Goal: Task Accomplishment & Management: Use online tool/utility

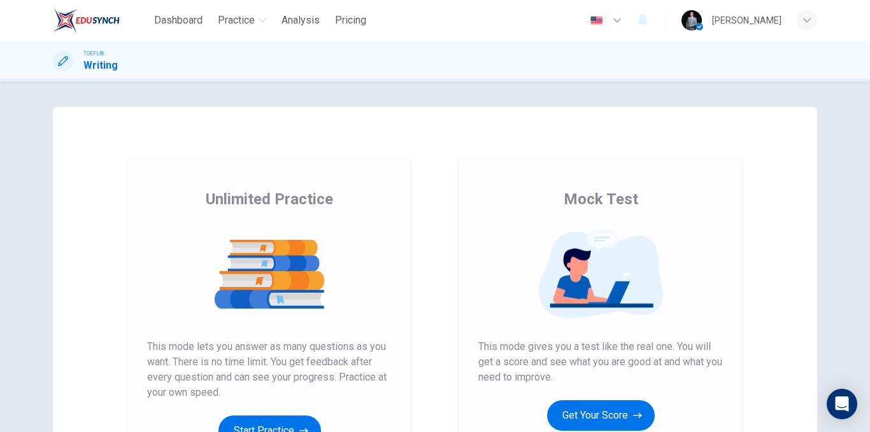
scroll to position [64, 0]
click at [801, 24] on div "button" at bounding box center [807, 20] width 20 height 20
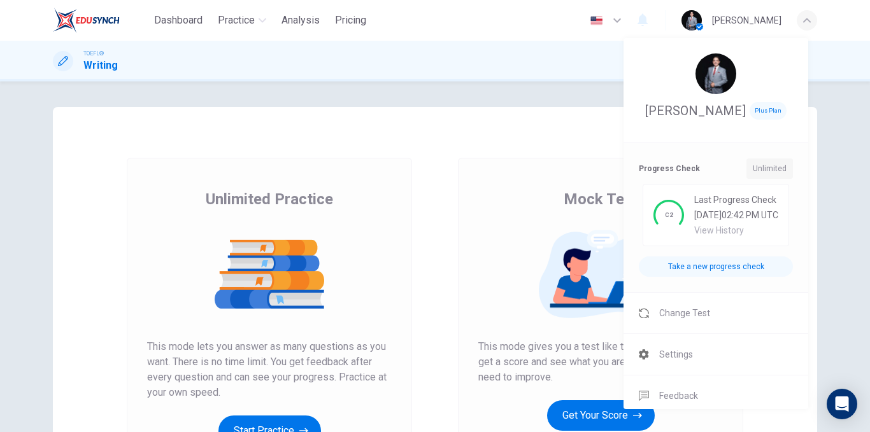
click at [806, 23] on div at bounding box center [435, 216] width 870 height 432
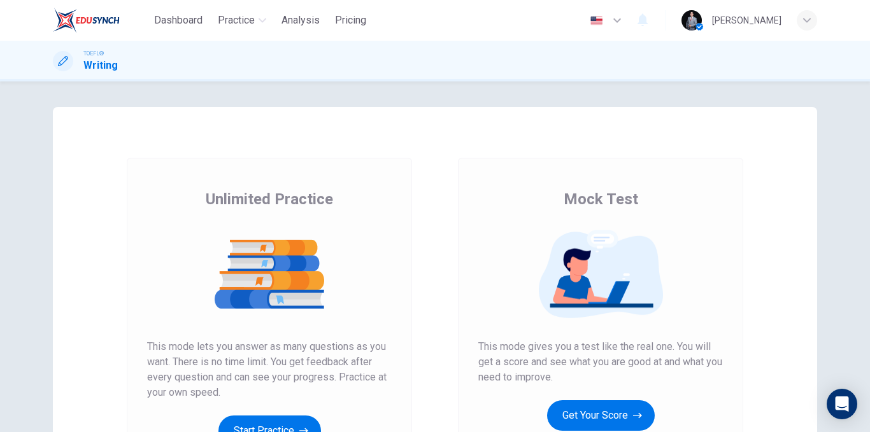
scroll to position [183, 0]
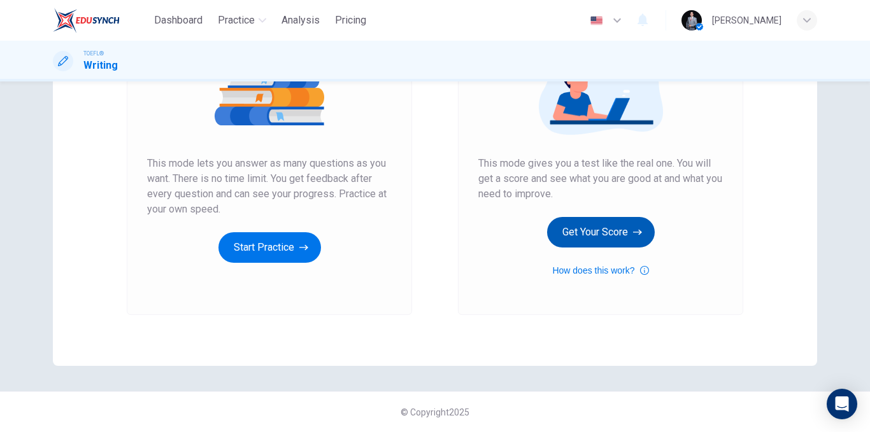
click at [614, 229] on button "Get Your Score" at bounding box center [601, 232] width 108 height 31
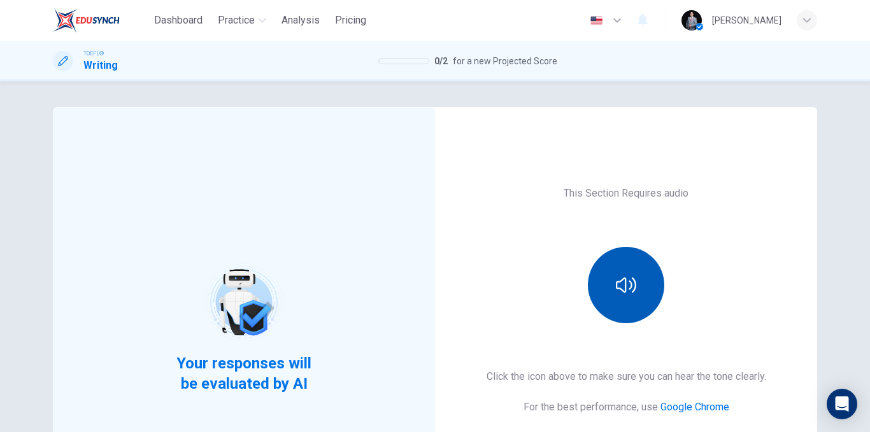
click at [594, 283] on button "button" at bounding box center [626, 285] width 76 height 76
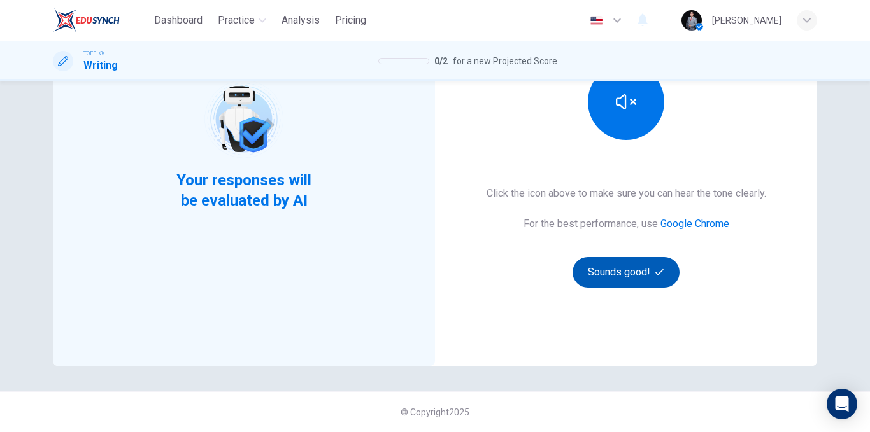
click at [627, 271] on button "Sounds good!" at bounding box center [625, 272] width 107 height 31
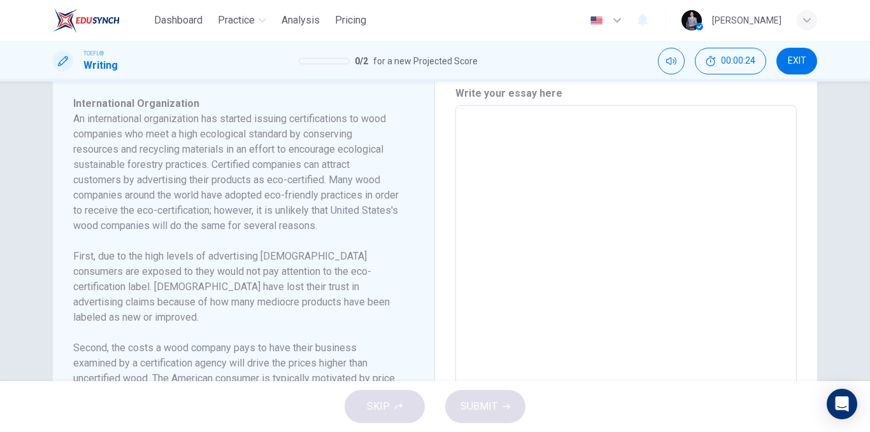
scroll to position [311, 0]
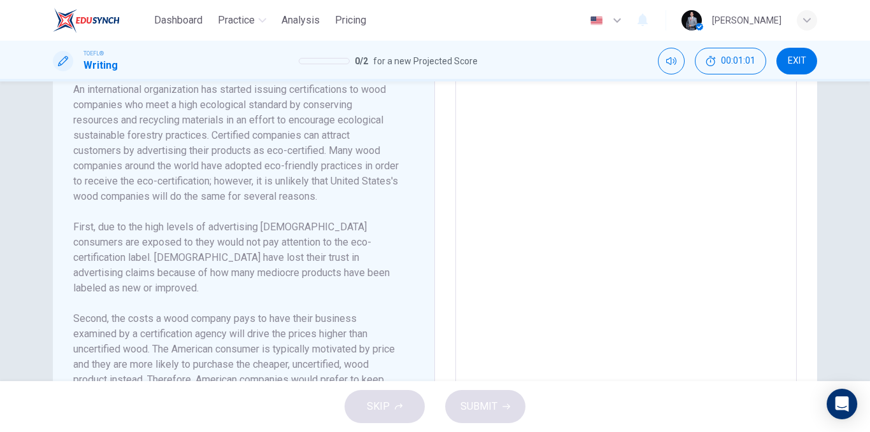
drag, startPoint x: 236, startPoint y: 139, endPoint x: 314, endPoint y: 141, distance: 77.7
click at [313, 141] on h6 "An international organization has started issuing certifications to wood compan…" at bounding box center [235, 143] width 325 height 122
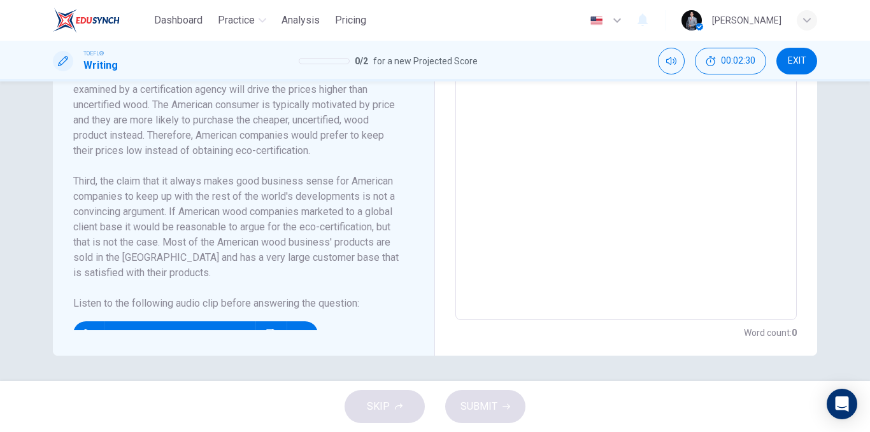
scroll to position [128, 0]
click at [87, 320] on button "button" at bounding box center [88, 332] width 20 height 25
type input "88"
click at [790, 66] on button "EXIT" at bounding box center [796, 61] width 41 height 27
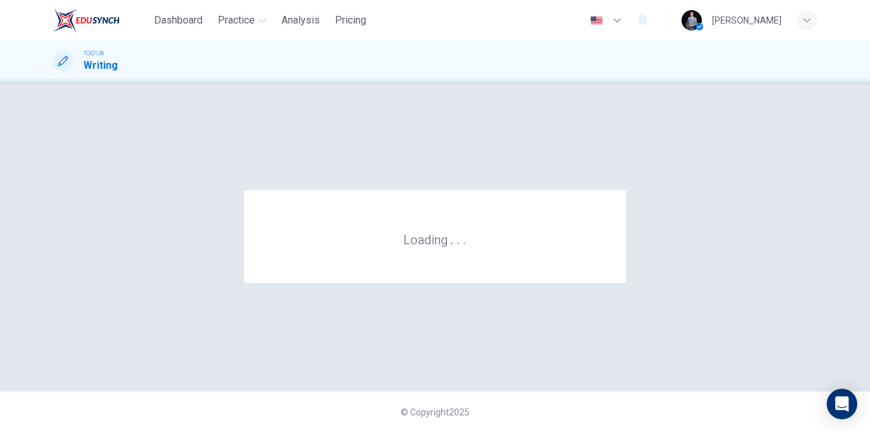
scroll to position [0, 0]
